Goal: Task Accomplishment & Management: Use online tool/utility

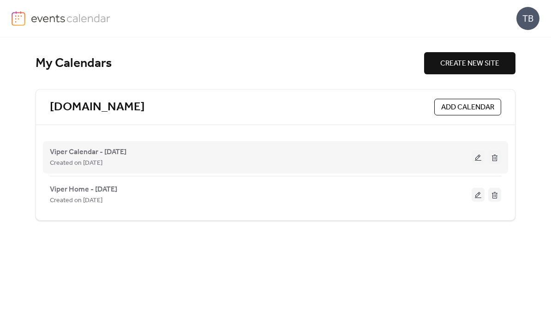
click at [478, 160] on button at bounding box center [477, 157] width 13 height 14
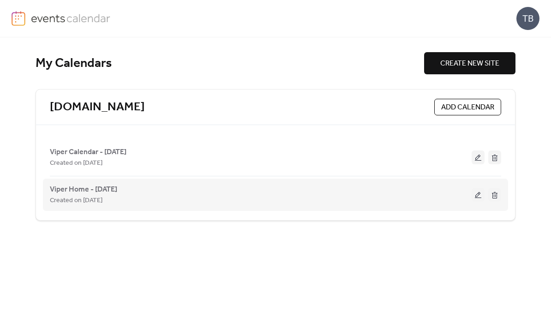
click at [478, 195] on button at bounding box center [477, 195] width 13 height 14
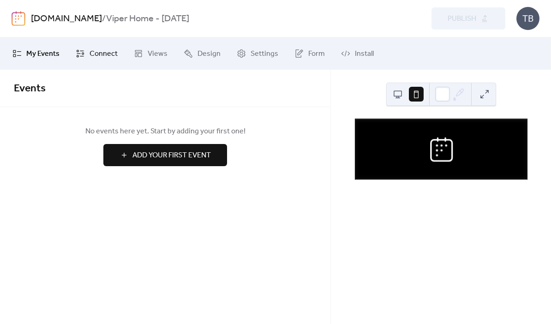
click at [95, 54] on span "Connect" at bounding box center [103, 53] width 28 height 11
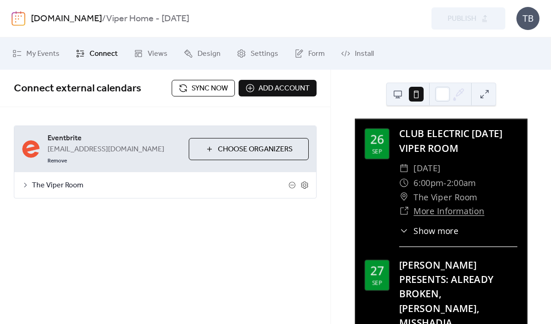
click at [196, 90] on span "Sync now" at bounding box center [209, 88] width 36 height 11
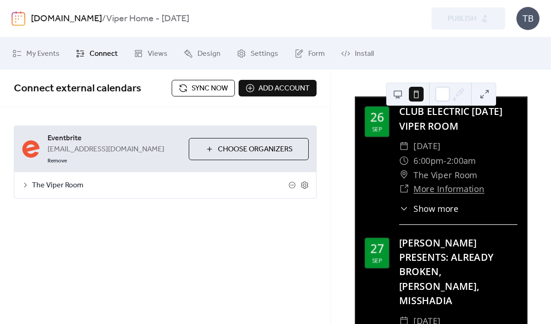
scroll to position [19, 0]
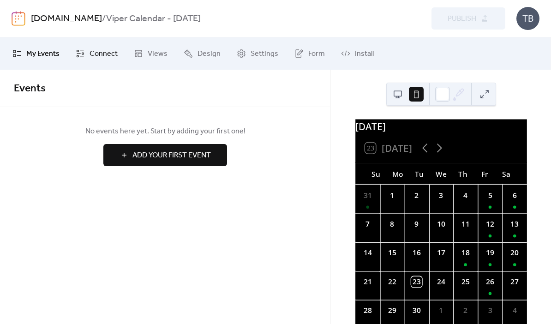
click at [101, 55] on span "Connect" at bounding box center [103, 53] width 28 height 11
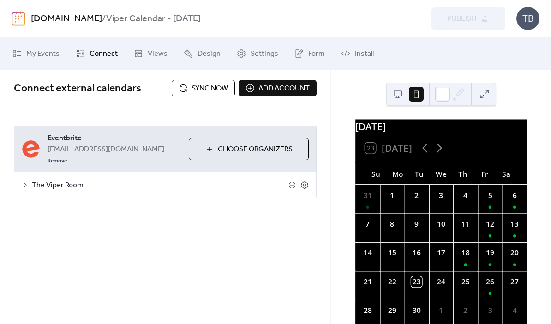
click at [199, 91] on span "Sync now" at bounding box center [209, 88] width 36 height 11
